Goal: Check status: Check status

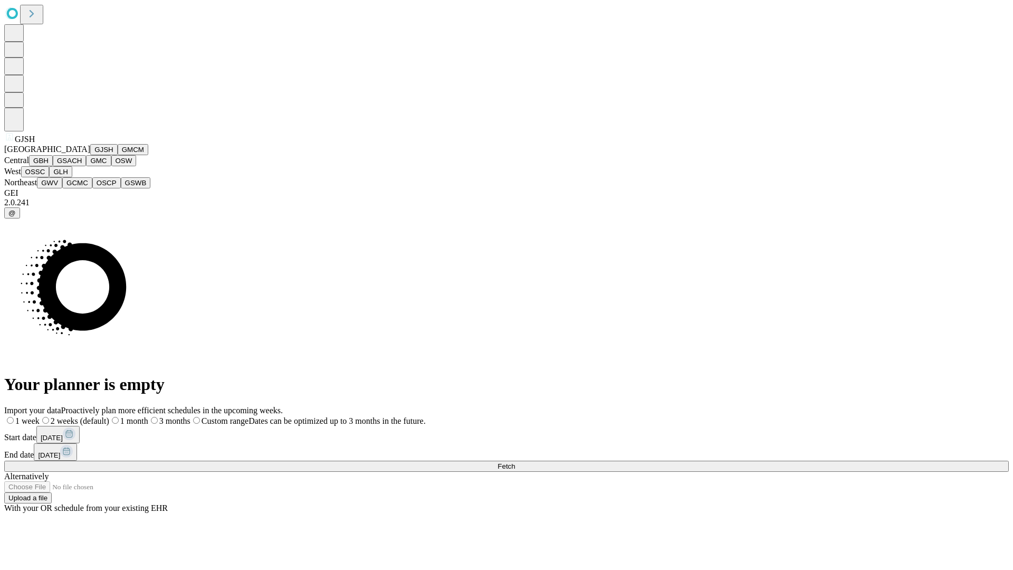
click at [90, 155] on button "GJSH" at bounding box center [103, 149] width 27 height 11
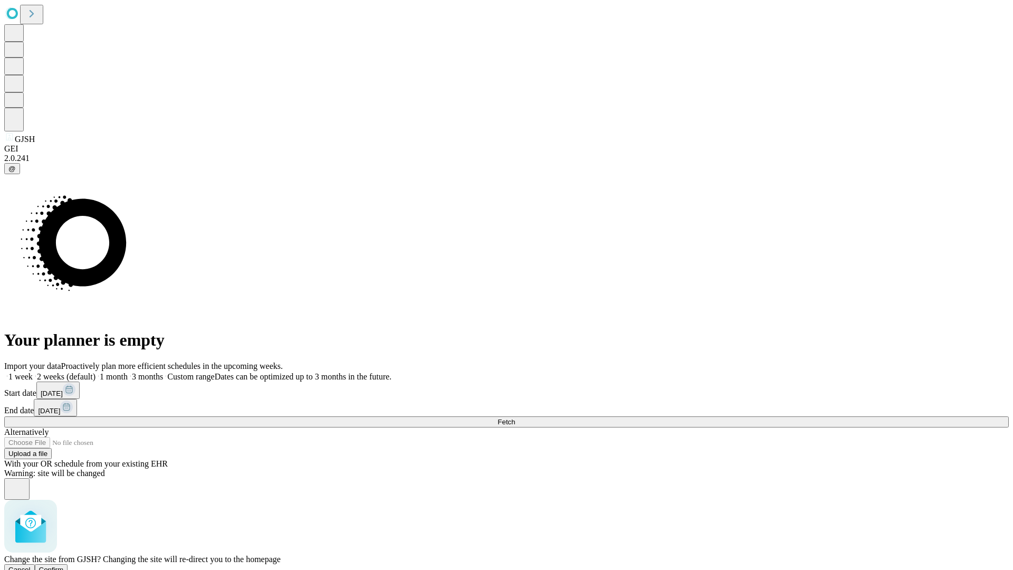
click at [64, 566] on span "Confirm" at bounding box center [51, 570] width 25 height 8
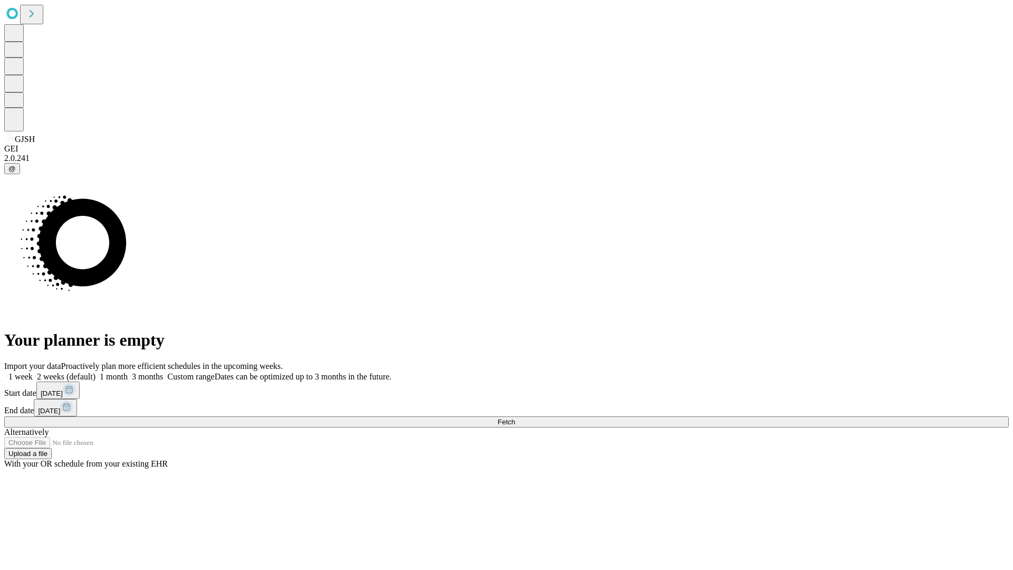
click at [33, 372] on label "1 week" at bounding box center [18, 376] width 28 height 9
click at [515, 418] on span "Fetch" at bounding box center [506, 422] width 17 height 8
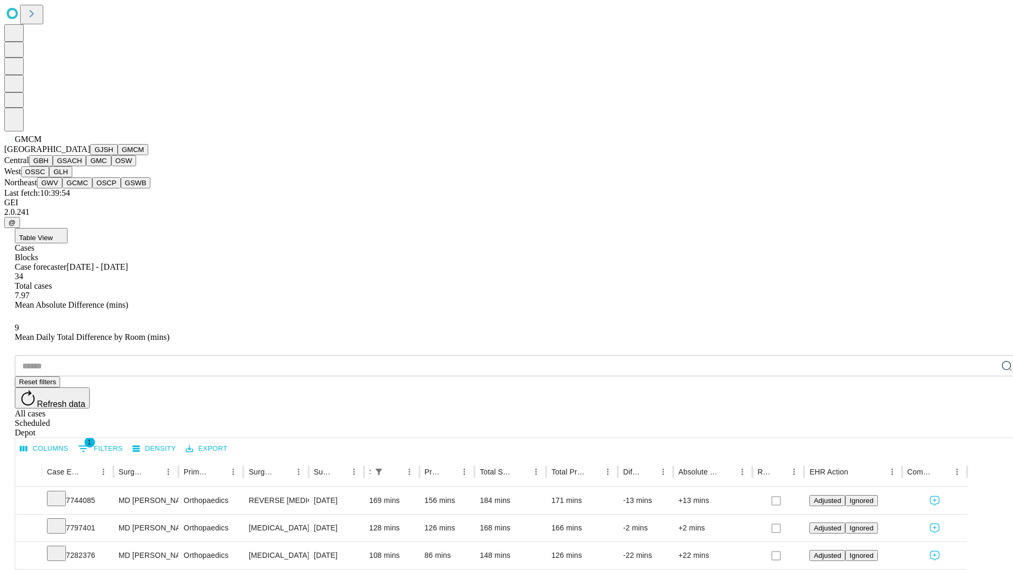
click at [53, 166] on button "GBH" at bounding box center [41, 160] width 24 height 11
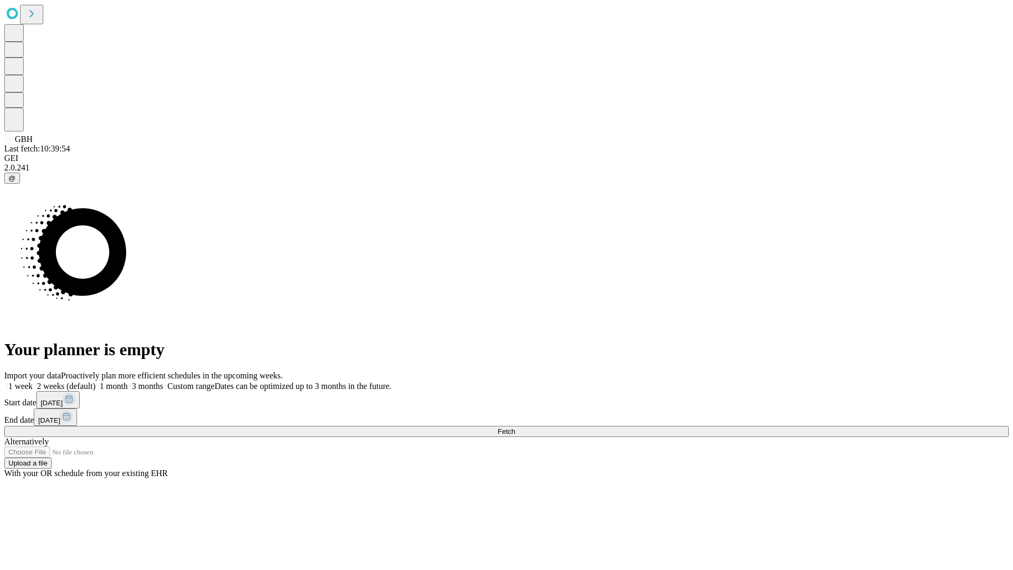
click at [33, 381] on label "1 week" at bounding box center [18, 385] width 28 height 9
click at [515, 427] on span "Fetch" at bounding box center [506, 431] width 17 height 8
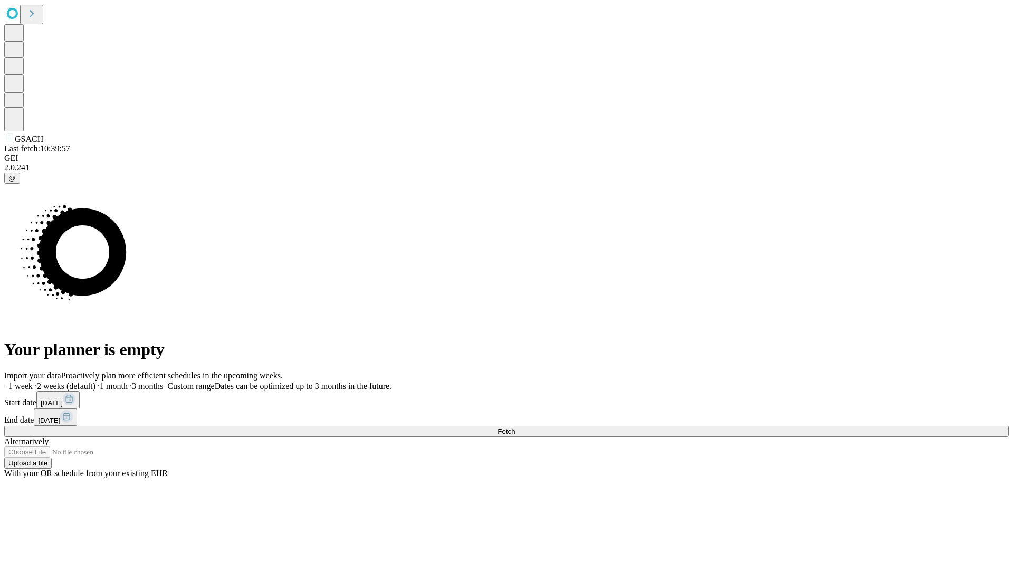
click at [33, 381] on label "1 week" at bounding box center [18, 385] width 28 height 9
click at [515, 427] on span "Fetch" at bounding box center [506, 431] width 17 height 8
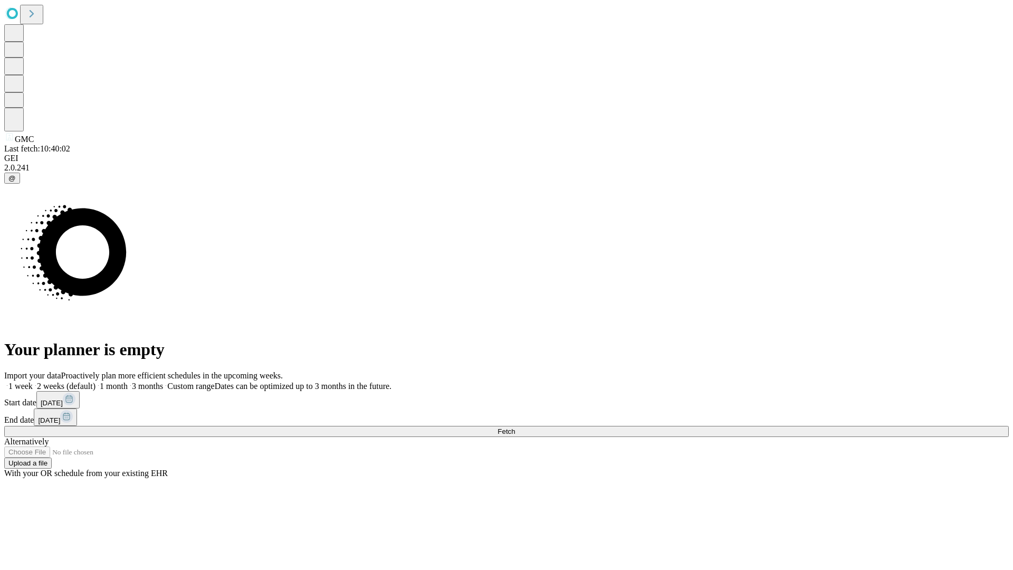
click at [33, 381] on label "1 week" at bounding box center [18, 385] width 28 height 9
click at [515, 427] on span "Fetch" at bounding box center [506, 431] width 17 height 8
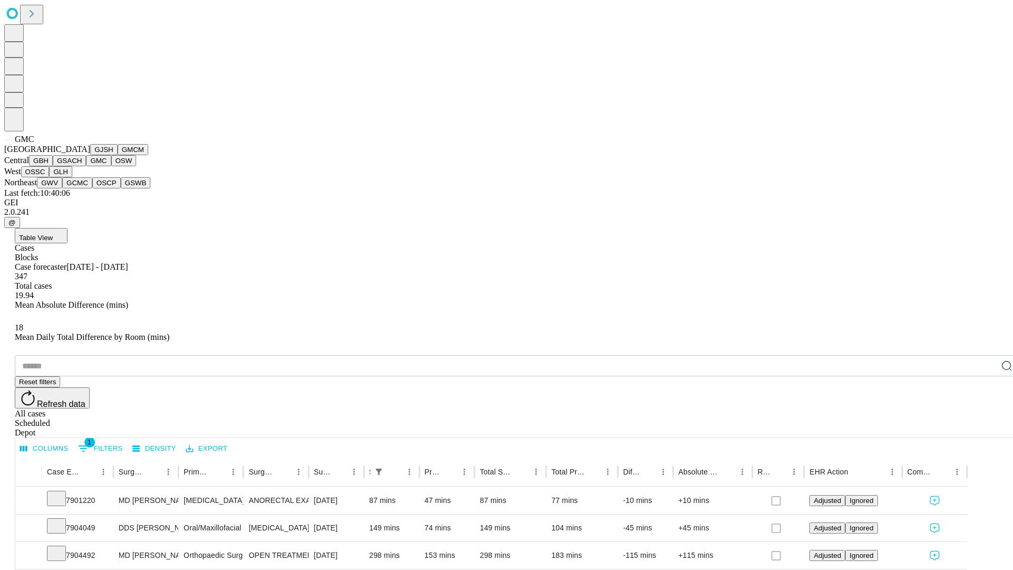
click at [111, 166] on button "OSW" at bounding box center [123, 160] width 25 height 11
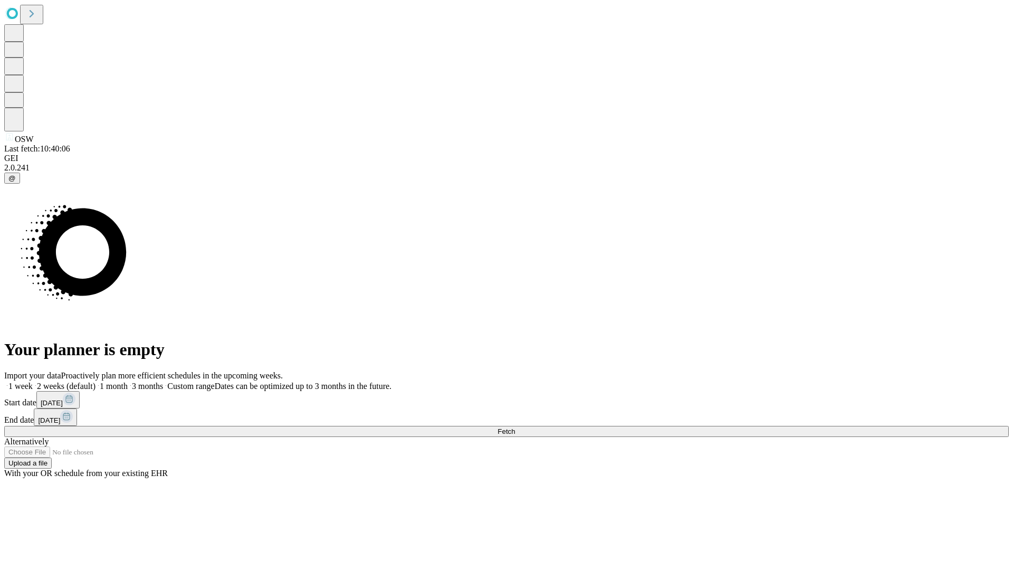
click at [33, 381] on label "1 week" at bounding box center [18, 385] width 28 height 9
click at [515, 427] on span "Fetch" at bounding box center [506, 431] width 17 height 8
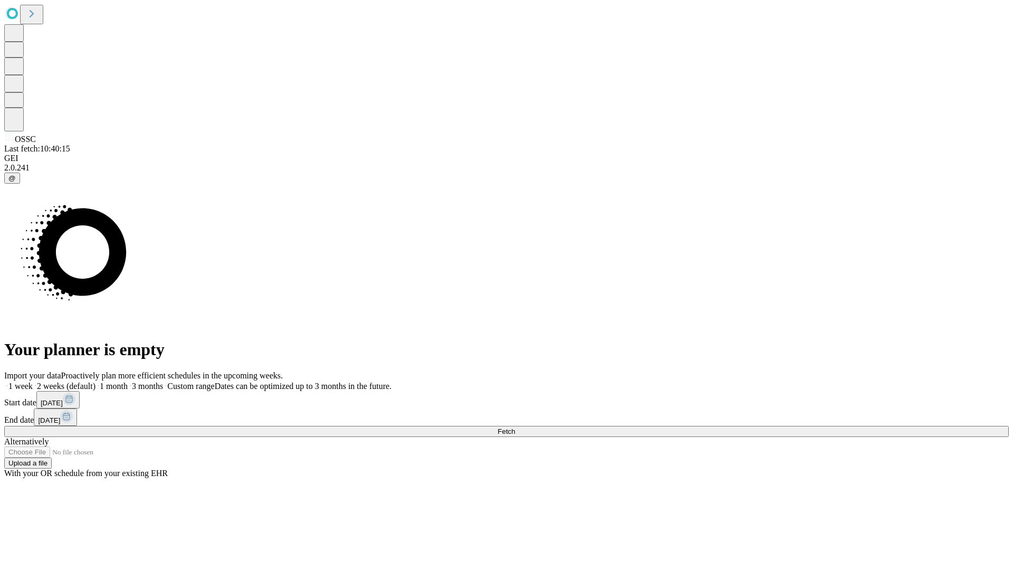
click at [33, 381] on label "1 week" at bounding box center [18, 385] width 28 height 9
click at [515, 427] on span "Fetch" at bounding box center [506, 431] width 17 height 8
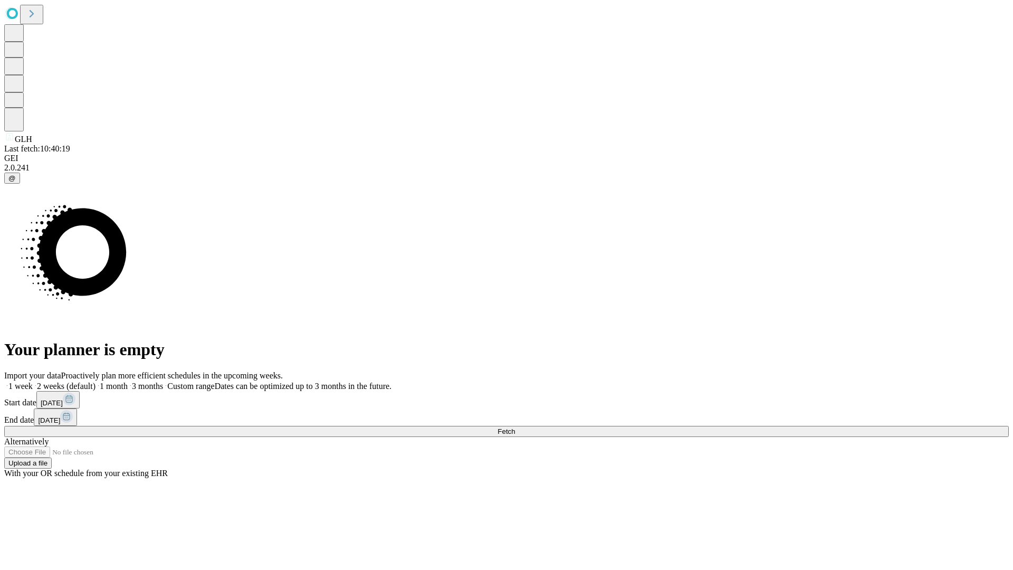
click at [515, 427] on span "Fetch" at bounding box center [506, 431] width 17 height 8
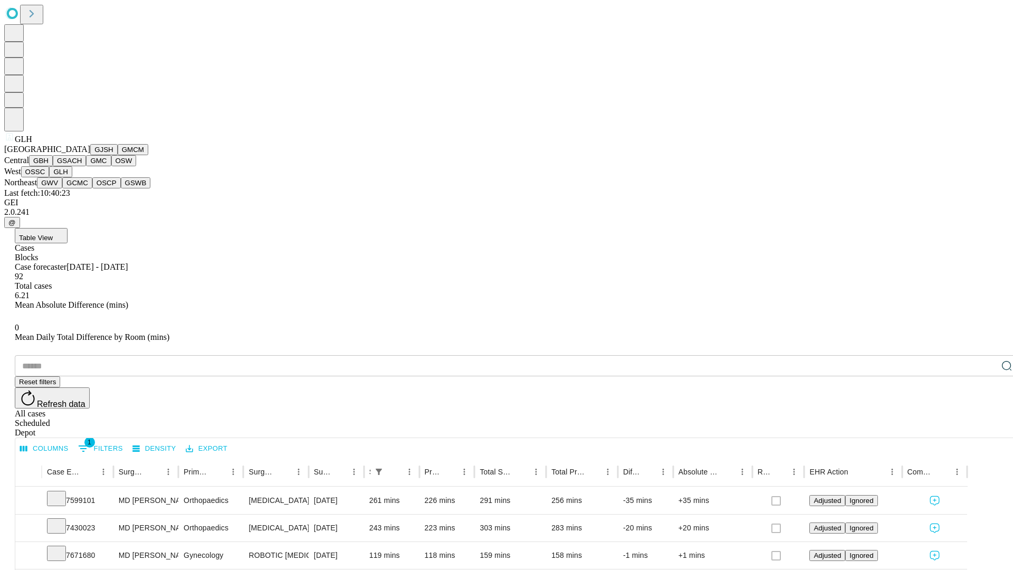
click at [62, 188] on button "GWV" at bounding box center [49, 182] width 25 height 11
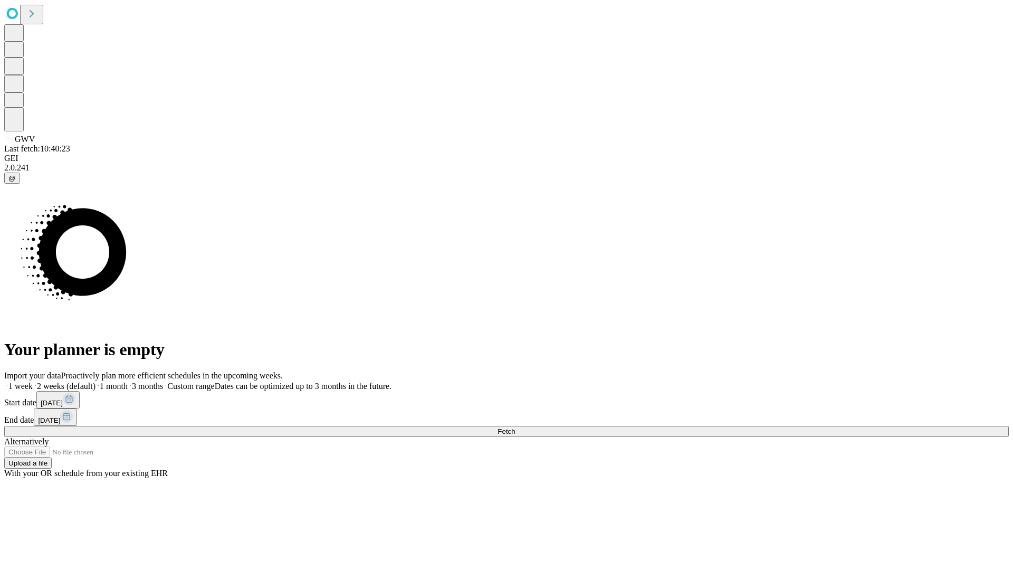
click at [33, 381] on label "1 week" at bounding box center [18, 385] width 28 height 9
click at [515, 427] on span "Fetch" at bounding box center [506, 431] width 17 height 8
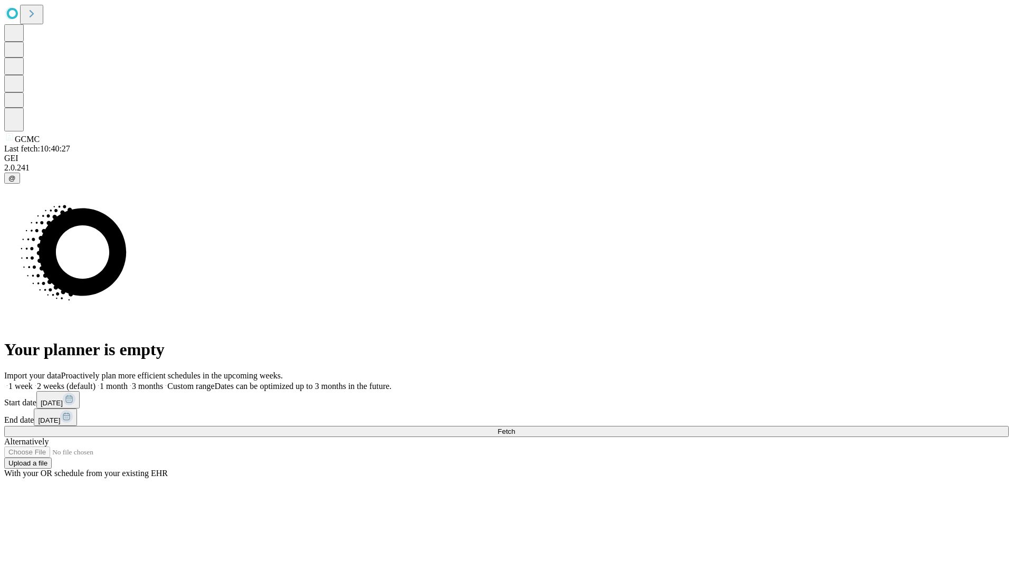
click at [33, 381] on label "1 week" at bounding box center [18, 385] width 28 height 9
click at [515, 427] on span "Fetch" at bounding box center [506, 431] width 17 height 8
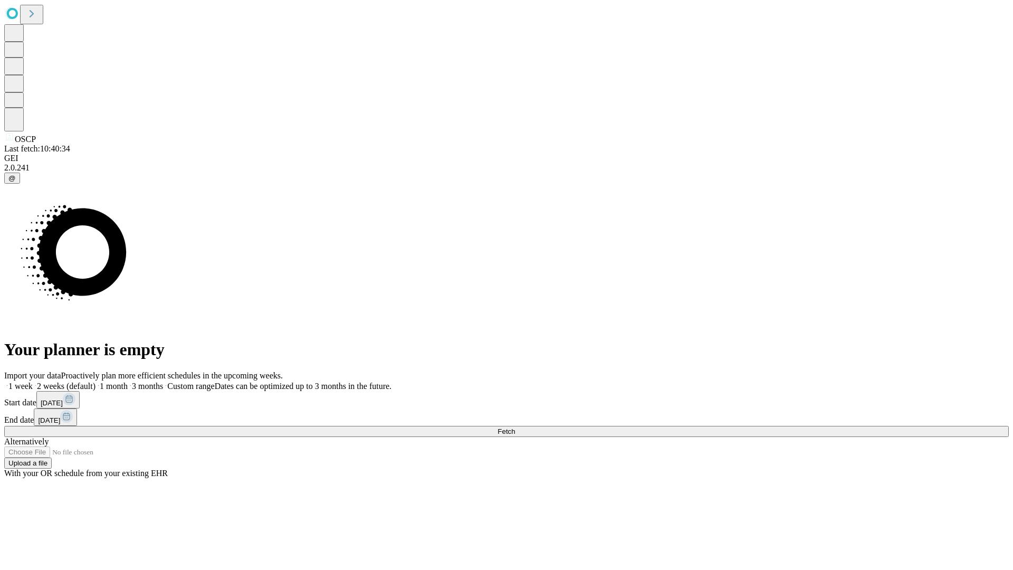
click at [515, 427] on span "Fetch" at bounding box center [506, 431] width 17 height 8
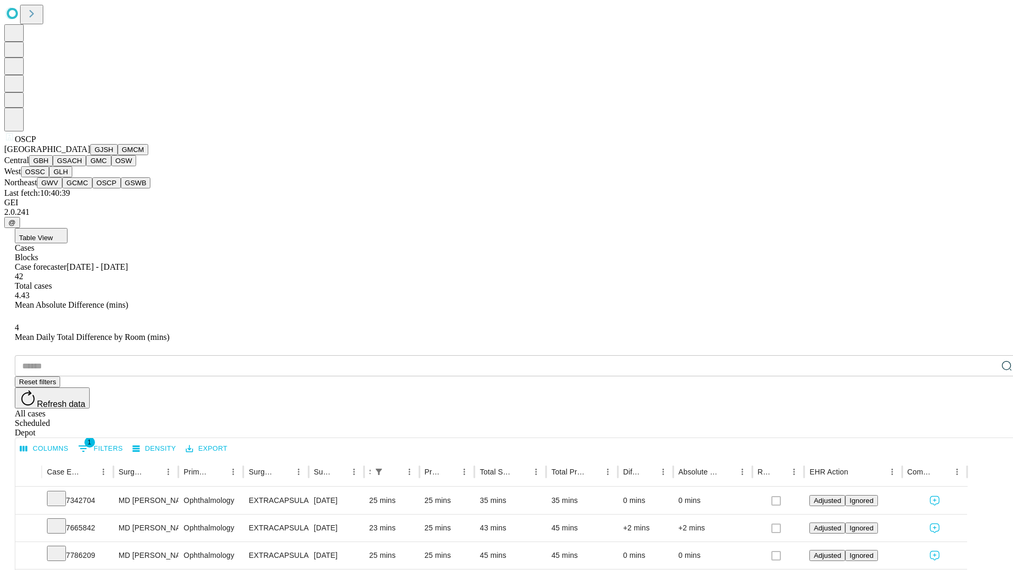
click at [121, 188] on button "GSWB" at bounding box center [136, 182] width 30 height 11
